Goal: Check status

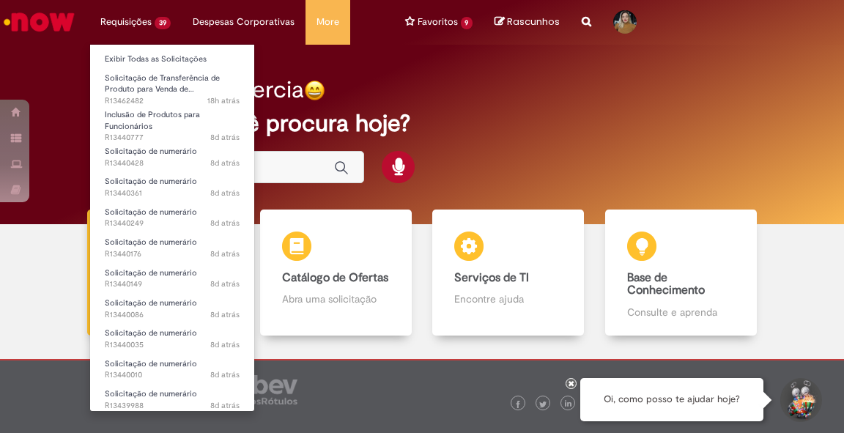
click at [132, 17] on li "Requisições 39 Exibir Todas as Solicitações Solicitação de Transferência de Pro…" at bounding box center [135, 22] width 92 height 44
click at [144, 62] on link "Exibir Todas as Solicitações" at bounding box center [172, 59] width 164 height 16
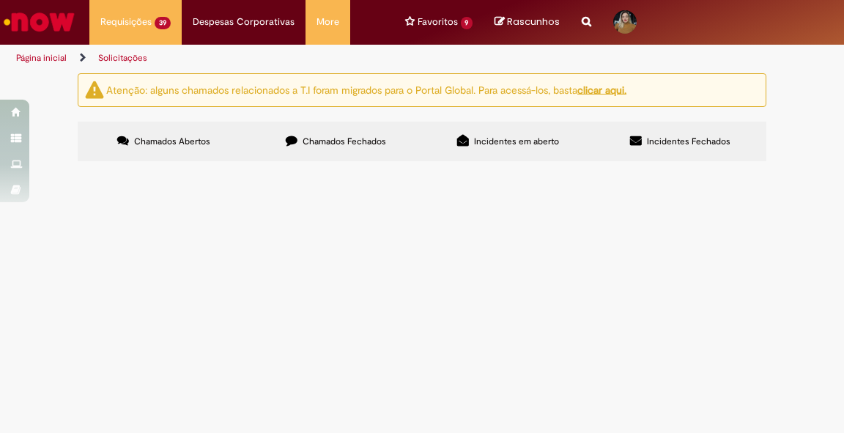
click at [0, 0] on span "Boa tarde, favor criar pedido conforme anexo." at bounding box center [0, 0] width 0 height 0
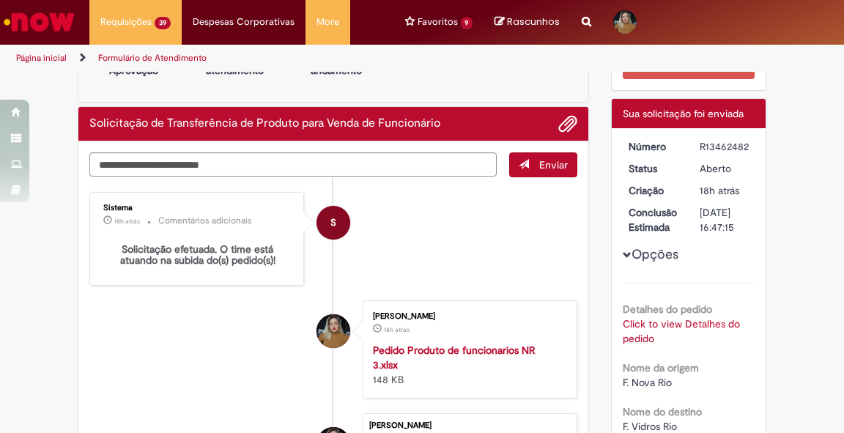
scroll to position [117, 0]
